Goal: Task Accomplishment & Management: Use online tool/utility

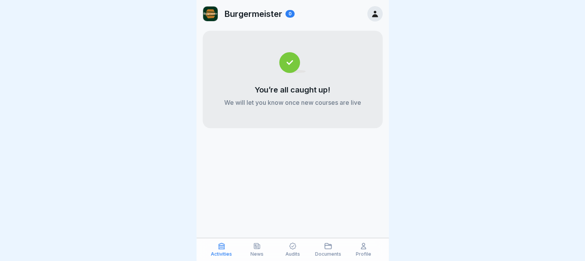
click at [258, 247] on icon at bounding box center [257, 247] width 8 height 8
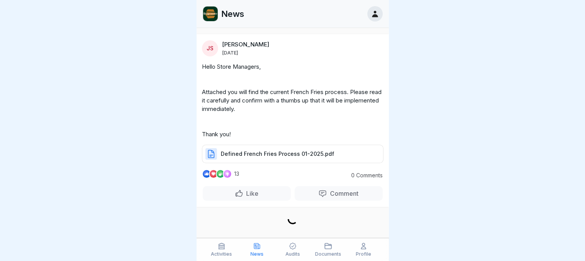
click at [258, 247] on icon at bounding box center [257, 247] width 8 height 8
click at [294, 248] on icon at bounding box center [293, 247] width 8 height 8
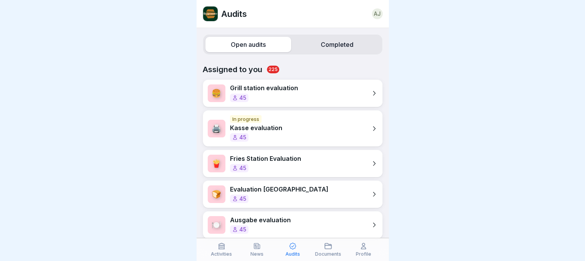
click at [305, 44] on label "Completed" at bounding box center [337, 44] width 86 height 15
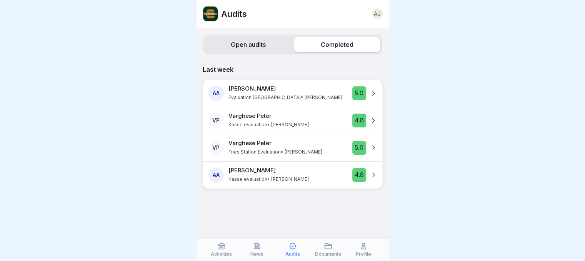
click at [239, 43] on label "Open audits" at bounding box center [248, 44] width 86 height 15
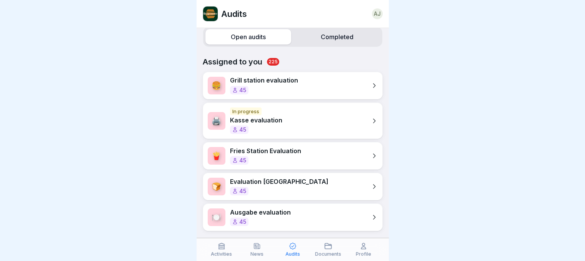
scroll to position [6, 0]
click at [266, 209] on p "Ausgabe evaluation" at bounding box center [260, 212] width 61 height 7
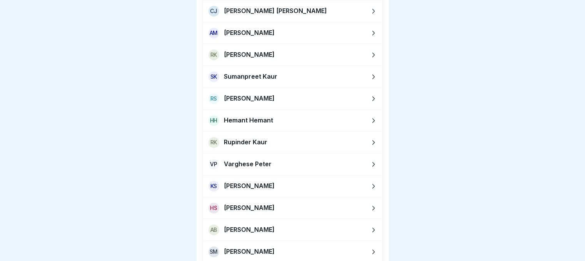
scroll to position [384, 0]
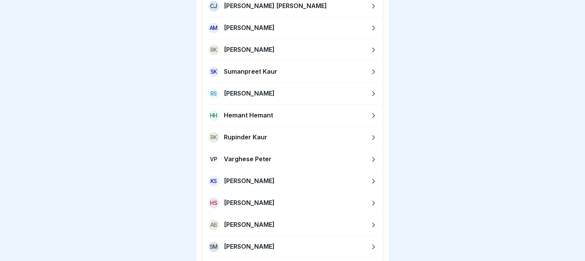
click at [255, 161] on p "Varghese Peter" at bounding box center [248, 159] width 48 height 7
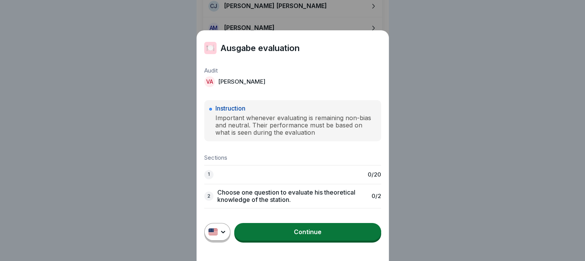
click at [274, 241] on link "Continue" at bounding box center [307, 232] width 147 height 18
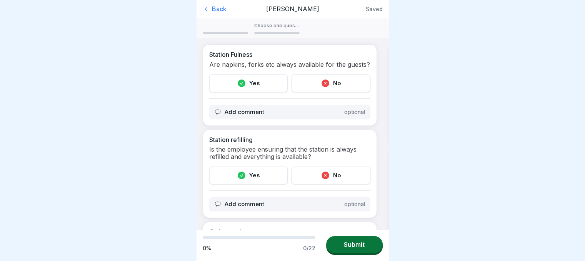
click at [243, 92] on div "Yes" at bounding box center [248, 84] width 79 height 18
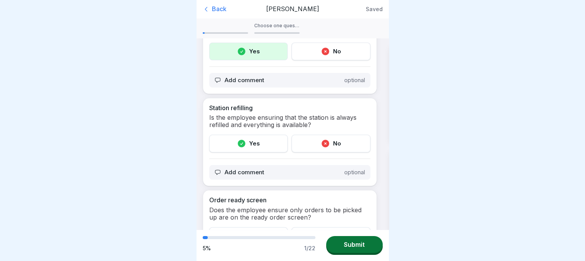
scroll to position [38, 0]
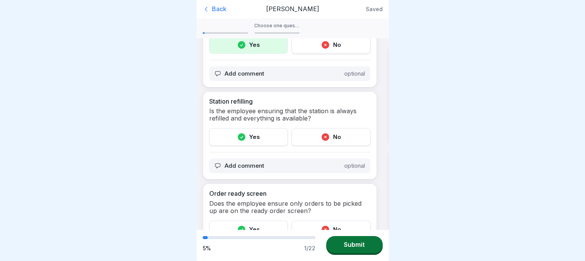
click at [260, 144] on div "Yes" at bounding box center [248, 137] width 79 height 18
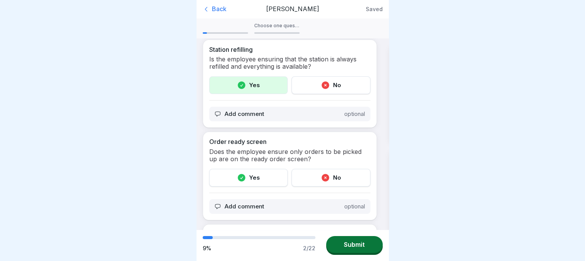
scroll to position [97, 0]
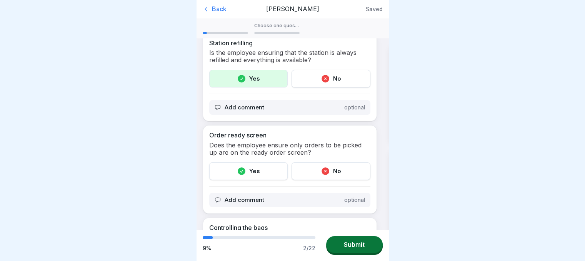
click at [250, 177] on div "Yes" at bounding box center [248, 172] width 79 height 18
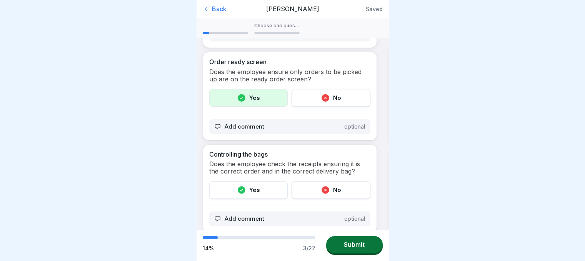
scroll to position [175, 0]
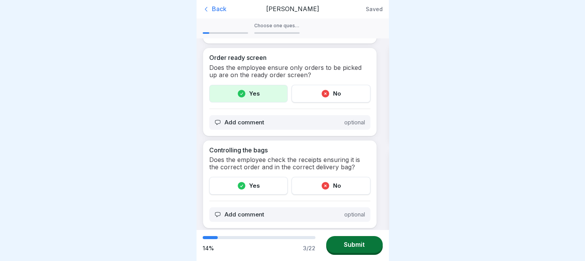
click at [250, 189] on div "Yes" at bounding box center [248, 186] width 79 height 18
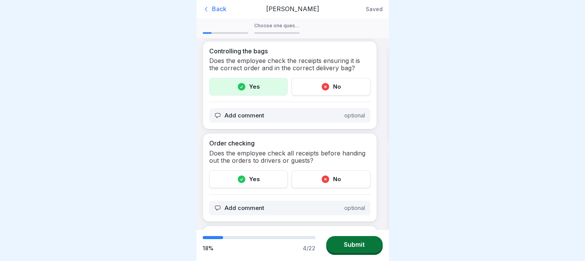
scroll to position [274, 0]
click at [249, 186] on div "Yes" at bounding box center [248, 180] width 79 height 18
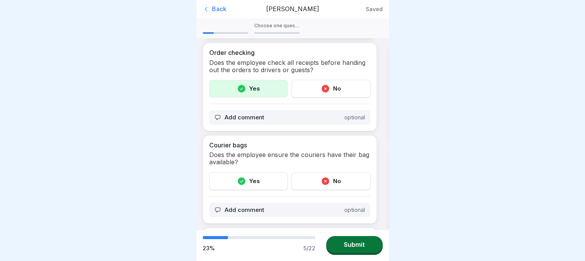
scroll to position [375, 0]
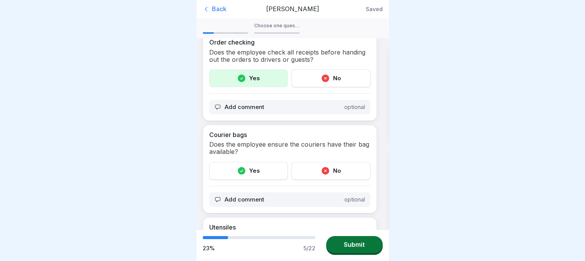
click at [238, 175] on icon at bounding box center [242, 171] width 8 height 8
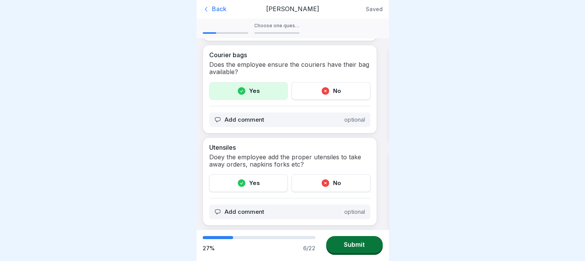
scroll to position [467, 0]
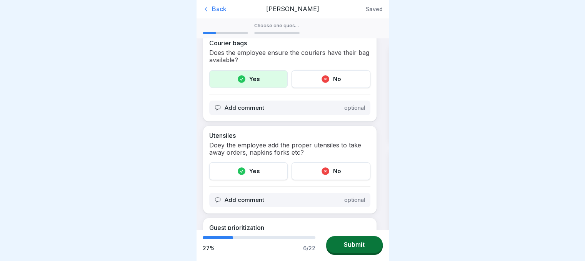
click at [238, 175] on icon at bounding box center [242, 172] width 8 height 8
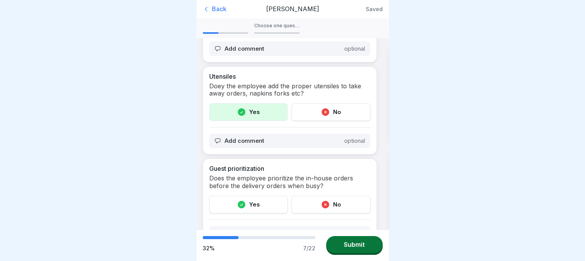
scroll to position [555, 0]
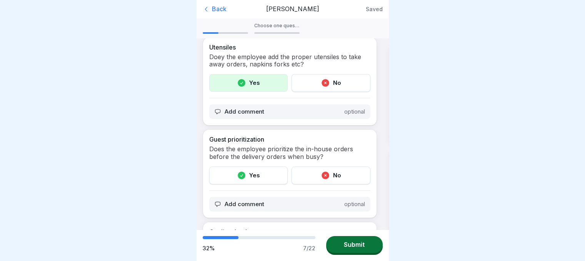
click at [239, 178] on icon at bounding box center [242, 176] width 8 height 8
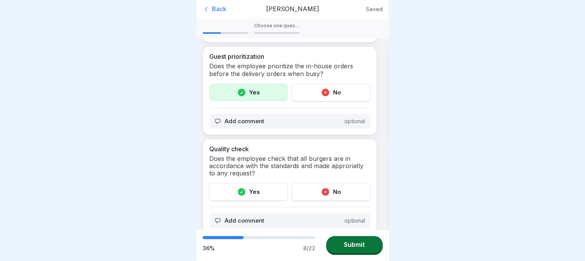
scroll to position [638, 0]
click at [243, 196] on icon at bounding box center [242, 193] width 8 height 8
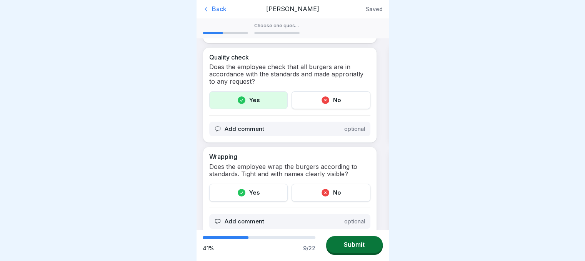
scroll to position [731, 0]
click at [239, 195] on icon at bounding box center [242, 192] width 8 height 8
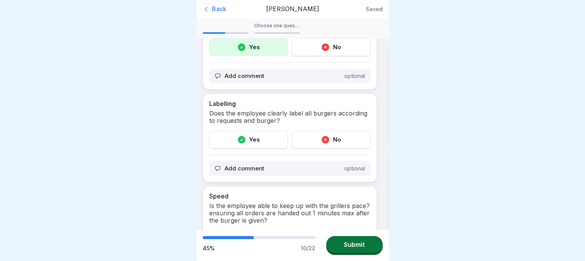
scroll to position [877, 0]
click at [251, 144] on div "Yes" at bounding box center [248, 139] width 79 height 18
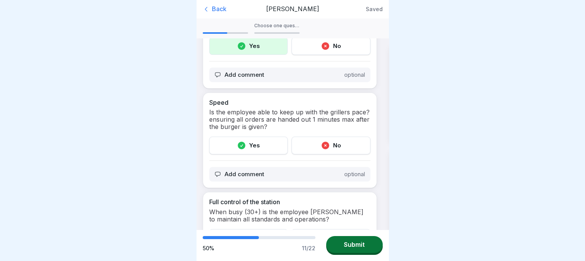
scroll to position [970, 0]
click at [245, 149] on div "Yes" at bounding box center [248, 145] width 79 height 18
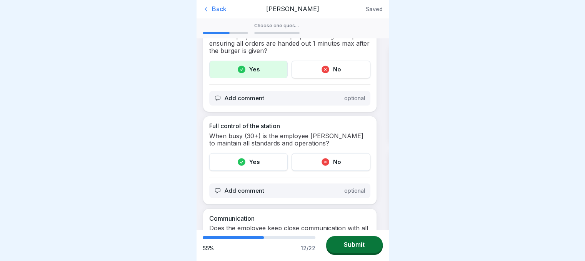
scroll to position [1047, 0]
click at [246, 164] on div "Yes" at bounding box center [248, 161] width 79 height 18
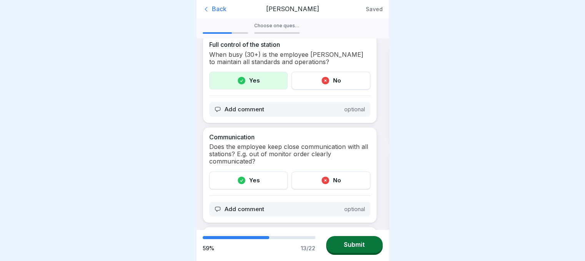
scroll to position [1136, 0]
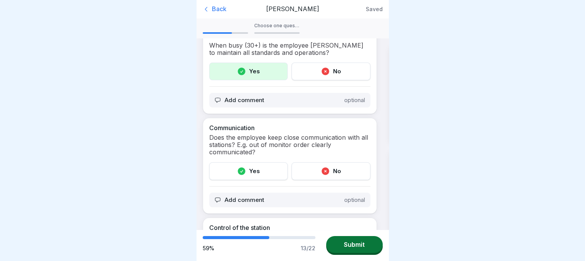
click at [240, 172] on icon at bounding box center [242, 172] width 8 height 8
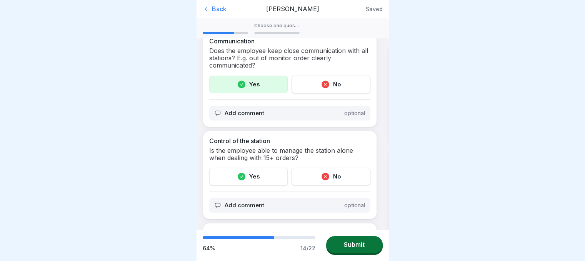
scroll to position [1230, 0]
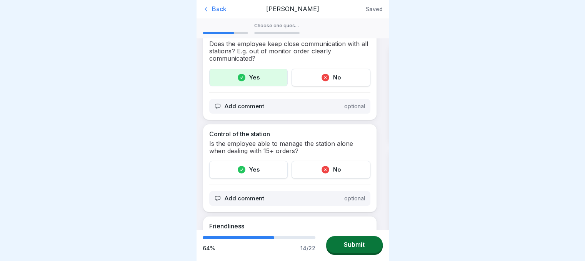
click at [238, 171] on icon at bounding box center [242, 170] width 8 height 8
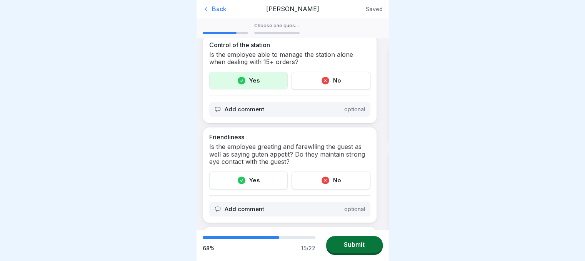
scroll to position [1321, 0]
click at [240, 181] on icon at bounding box center [241, 179] width 9 height 9
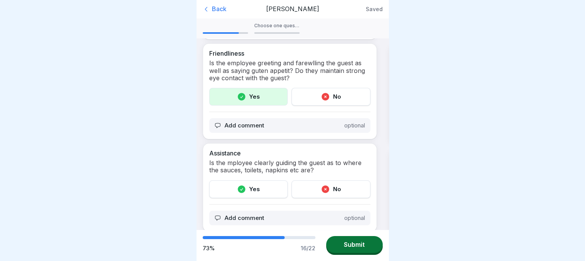
scroll to position [1405, 0]
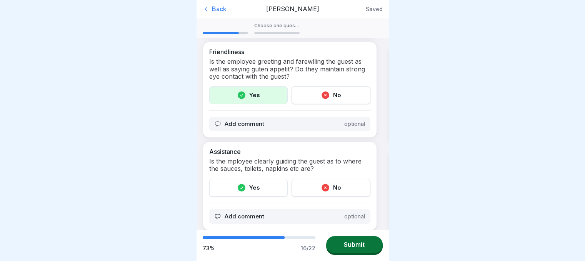
click at [241, 189] on icon at bounding box center [242, 188] width 8 height 8
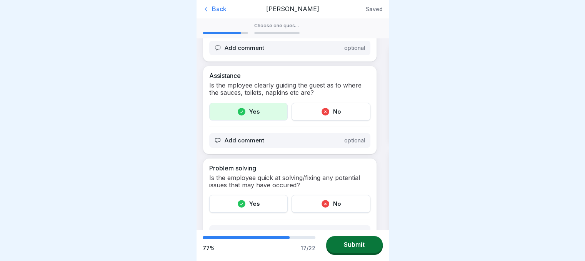
scroll to position [1495, 0]
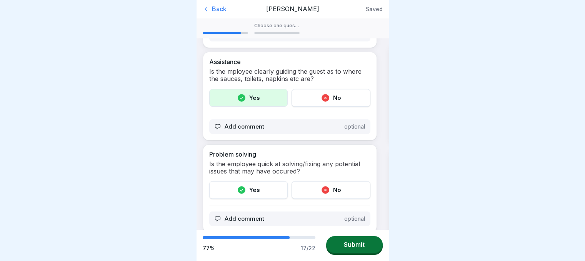
click at [243, 189] on icon at bounding box center [241, 190] width 9 height 9
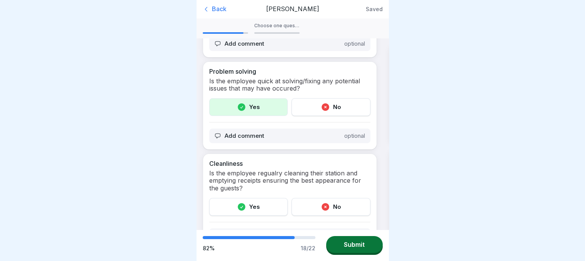
scroll to position [1582, 0]
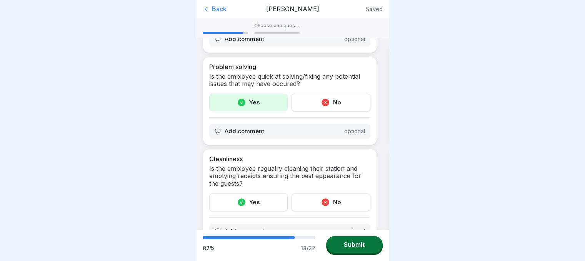
click at [248, 198] on div "Yes" at bounding box center [248, 203] width 79 height 18
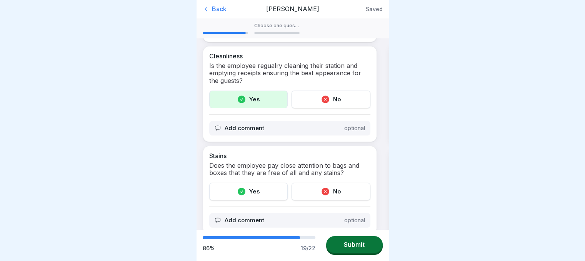
scroll to position [1686, 0]
click at [240, 191] on icon at bounding box center [241, 190] width 9 height 9
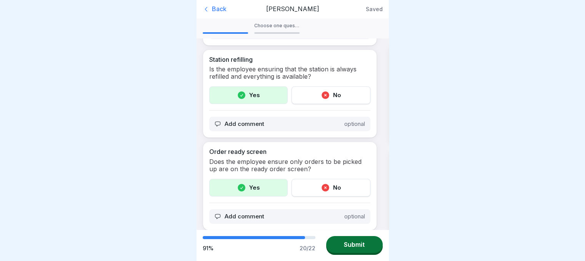
scroll to position [25, 0]
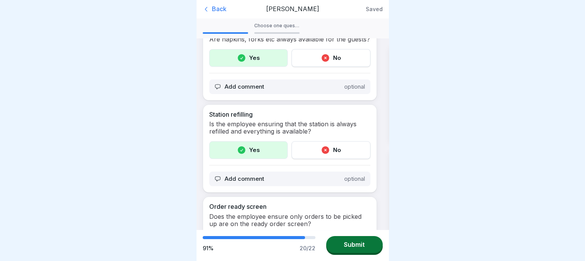
click at [273, 25] on div "Choose one question to evaluate his theoretical knowledge of the station." at bounding box center [276, 28] width 45 height 11
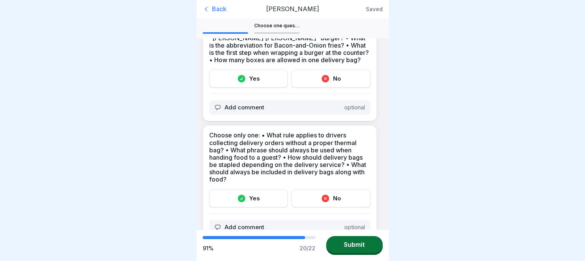
scroll to position [38, 0]
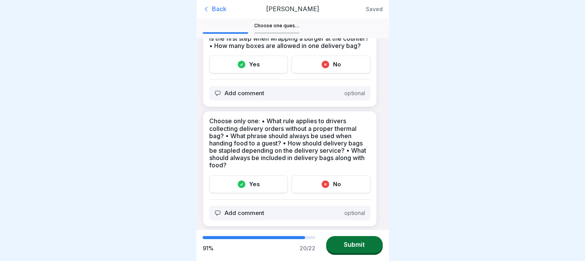
click at [234, 186] on div "Yes" at bounding box center [248, 185] width 79 height 18
click at [251, 65] on div "Yes" at bounding box center [248, 65] width 79 height 18
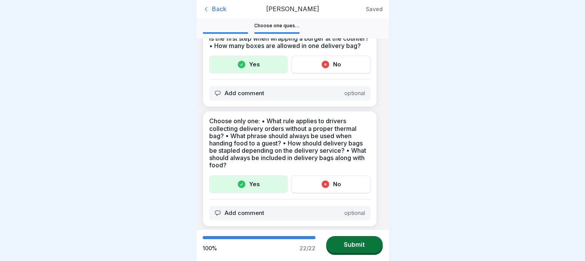
click at [352, 244] on div "Submit" at bounding box center [354, 244] width 21 height 7
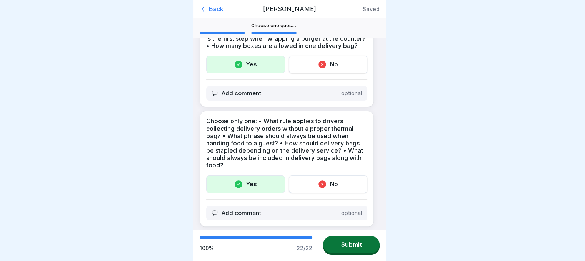
scroll to position [0, 0]
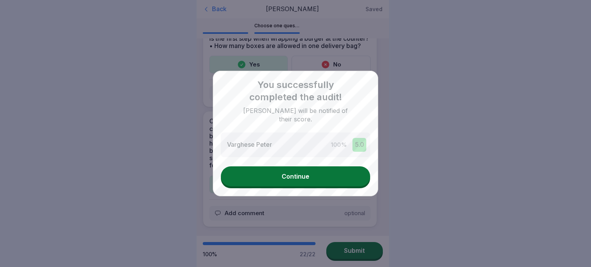
click at [293, 176] on div "Continue" at bounding box center [295, 176] width 28 height 7
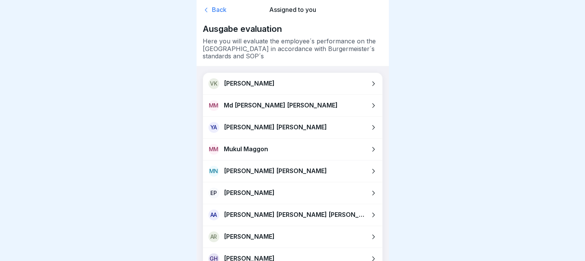
click at [344, 248] on div at bounding box center [292, 248] width 179 height 0
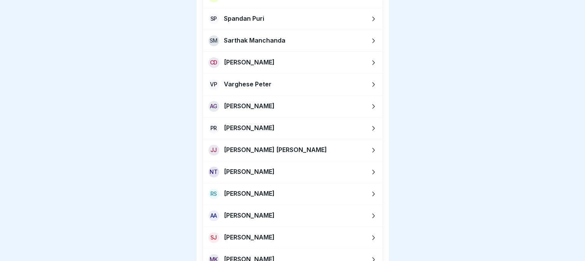
scroll to position [6, 0]
click at [245, 212] on p "[PERSON_NAME]" at bounding box center [249, 215] width 51 height 7
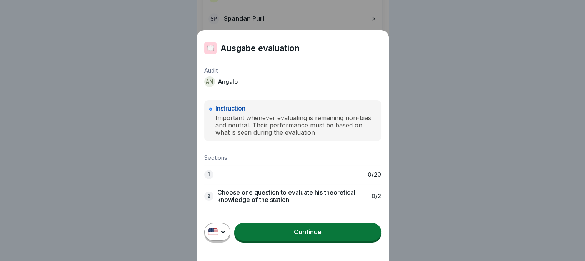
drag, startPoint x: 270, startPoint y: 196, endPoint x: 270, endPoint y: 207, distance: 11.5
click at [270, 207] on div "2 Choose one question to evaluate his theoretical knowledge of the station. 0 /…" at bounding box center [292, 196] width 177 height 25
click at [292, 241] on link "Continue" at bounding box center [307, 232] width 147 height 18
